Goal: Task Accomplishment & Management: Manage account settings

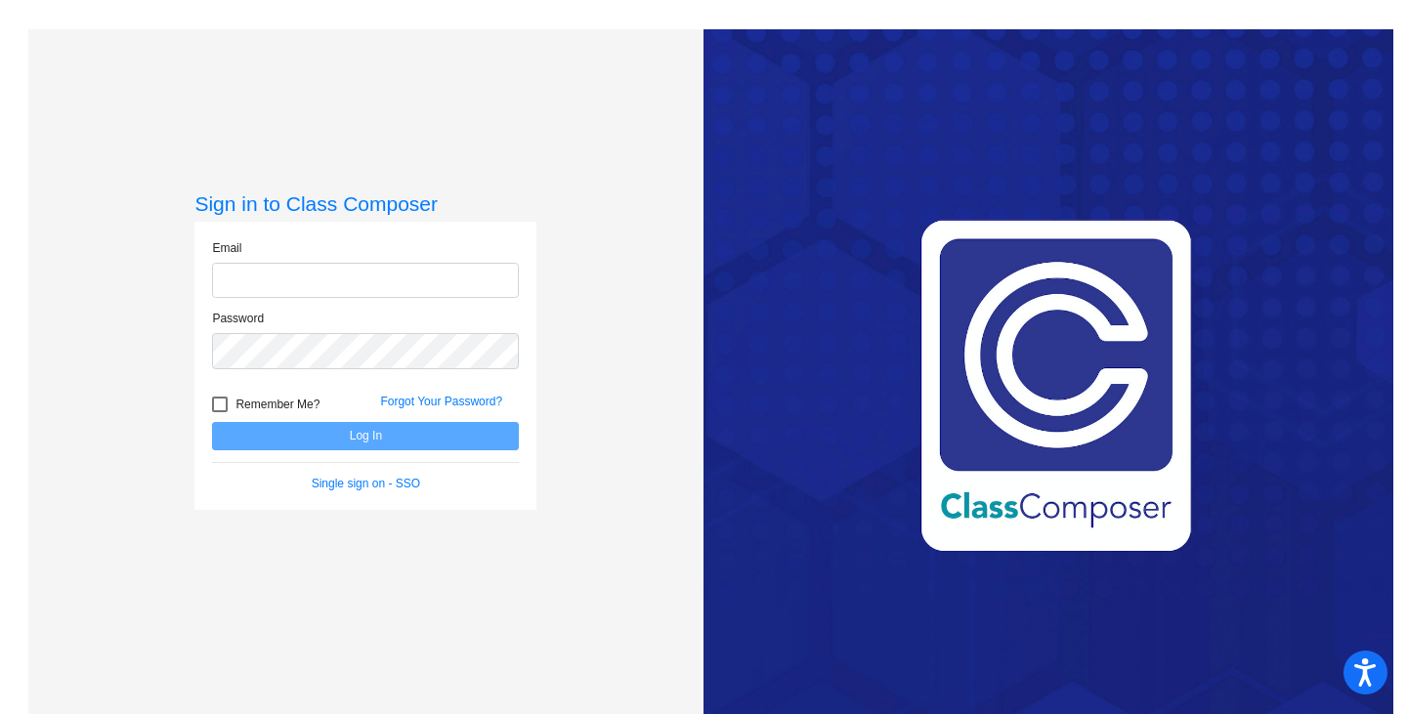
click at [289, 279] on input "email" at bounding box center [365, 281] width 307 height 36
type input "williamspaige@district279.org"
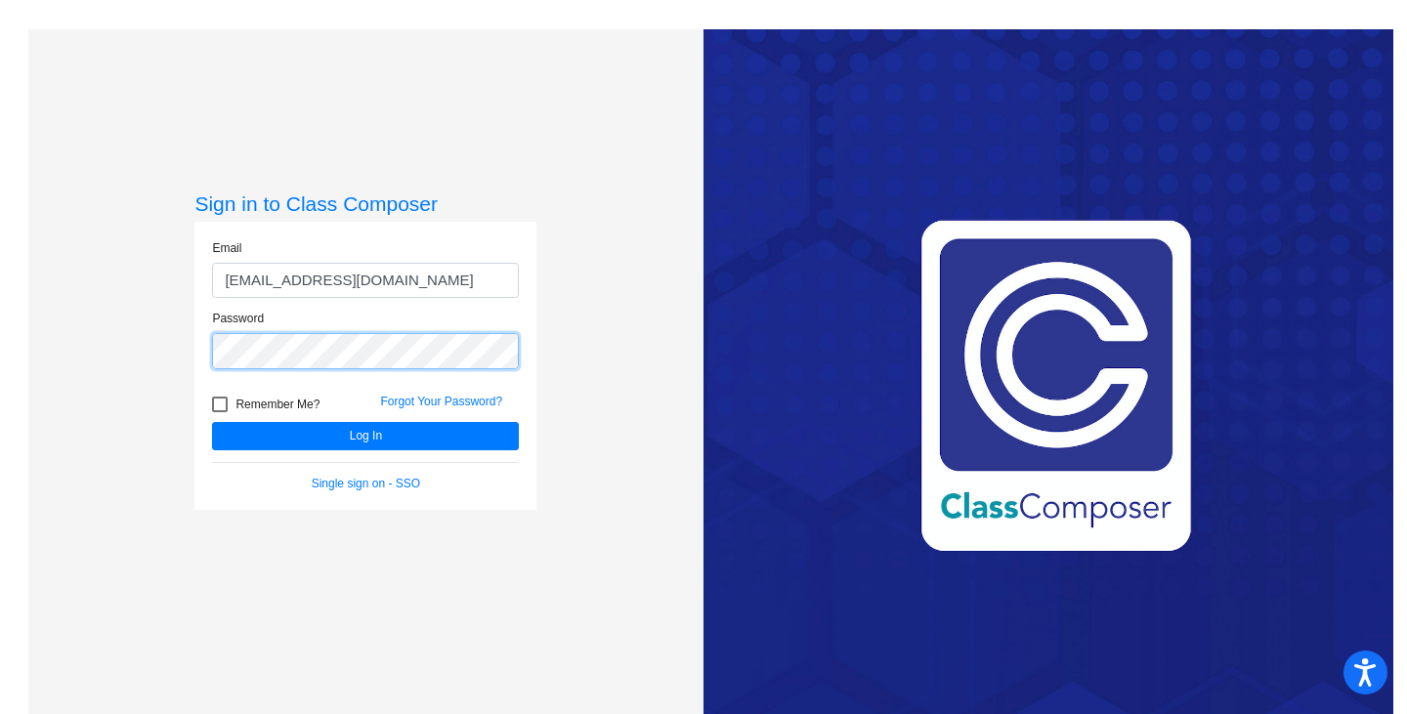
click at [212, 422] on button "Log In" at bounding box center [365, 436] width 307 height 28
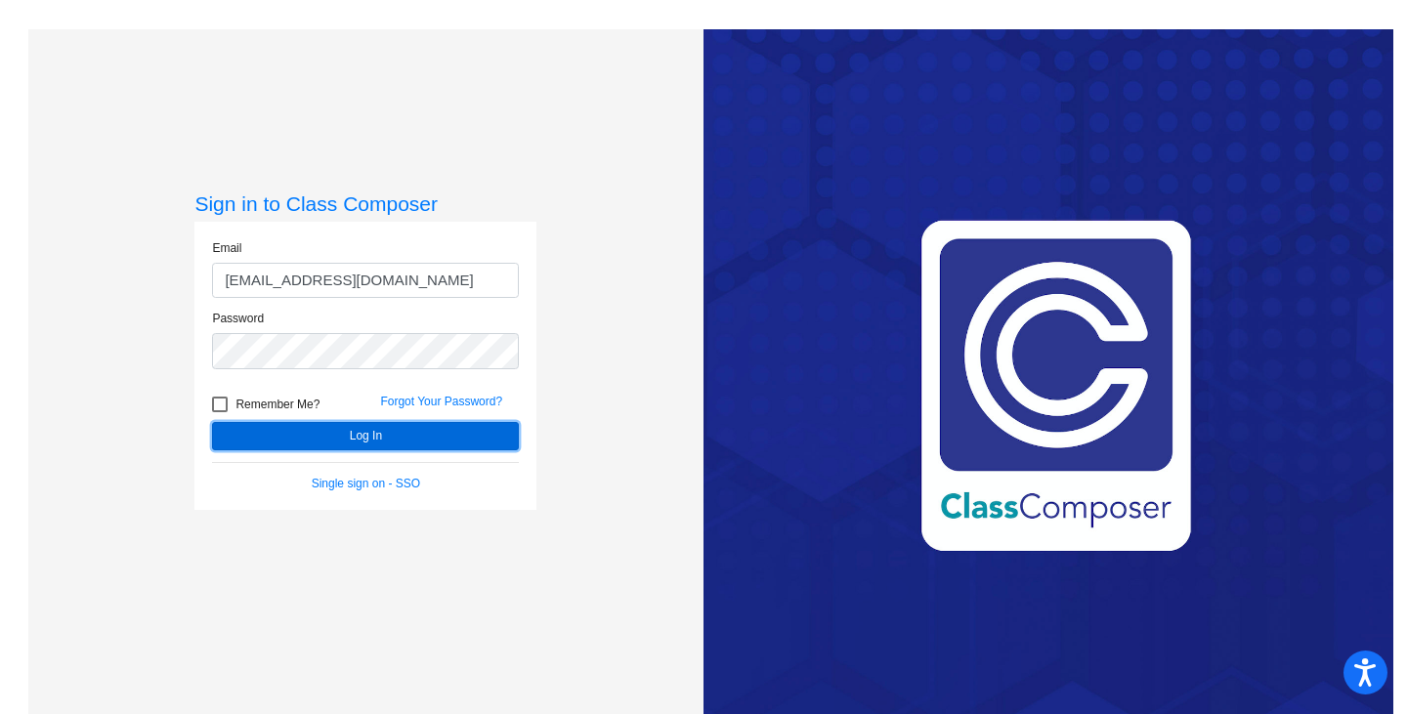
click at [344, 435] on button "Log In" at bounding box center [365, 436] width 307 height 28
